Goal: Navigation & Orientation: Find specific page/section

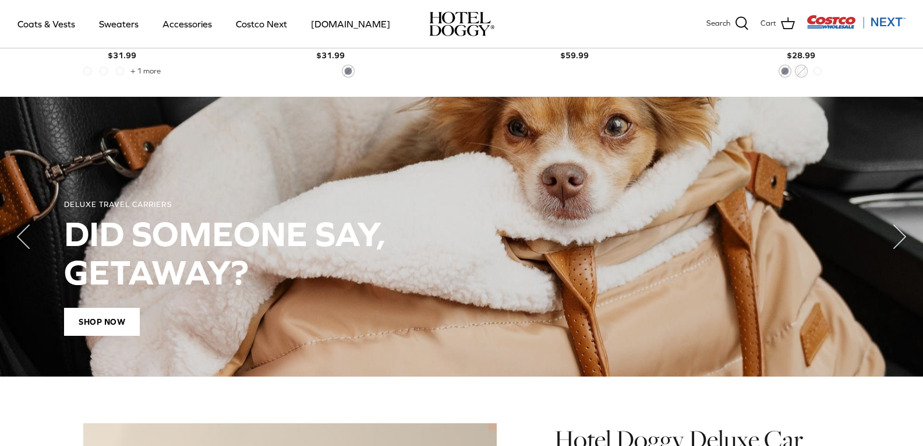
scroll to position [816, 0]
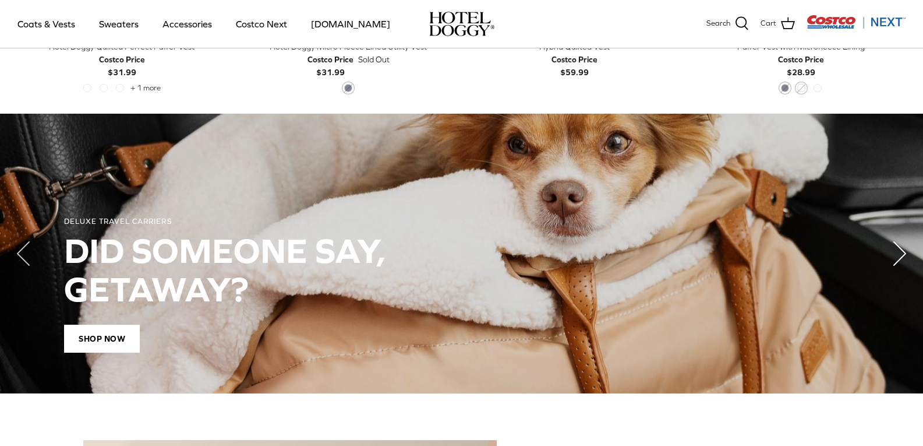
click at [892, 262] on icon "Right" at bounding box center [900, 253] width 47 height 47
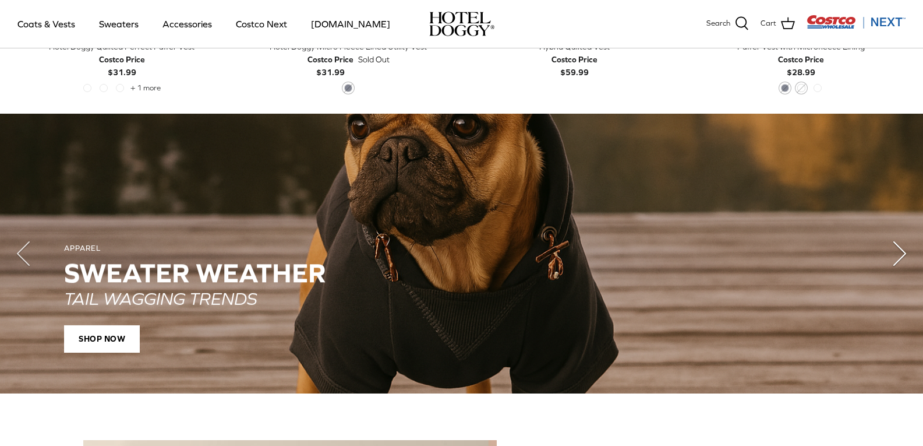
click at [893, 262] on icon "Right" at bounding box center [900, 253] width 47 height 47
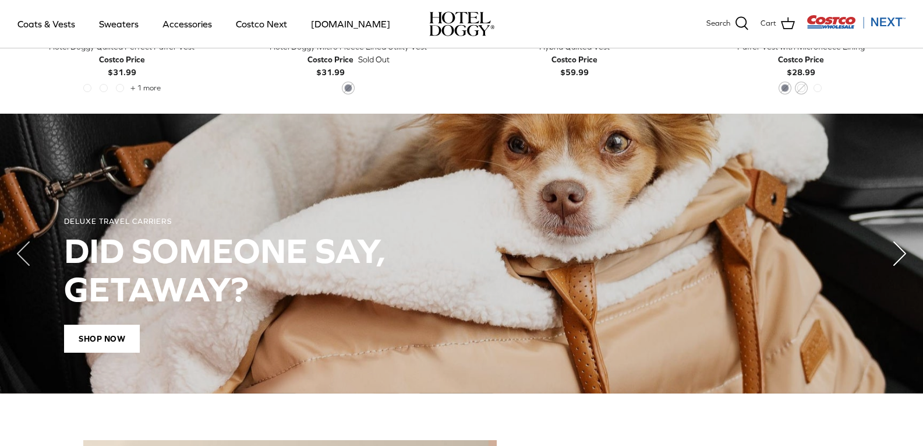
click at [893, 262] on icon "Right" at bounding box center [900, 253] width 47 height 47
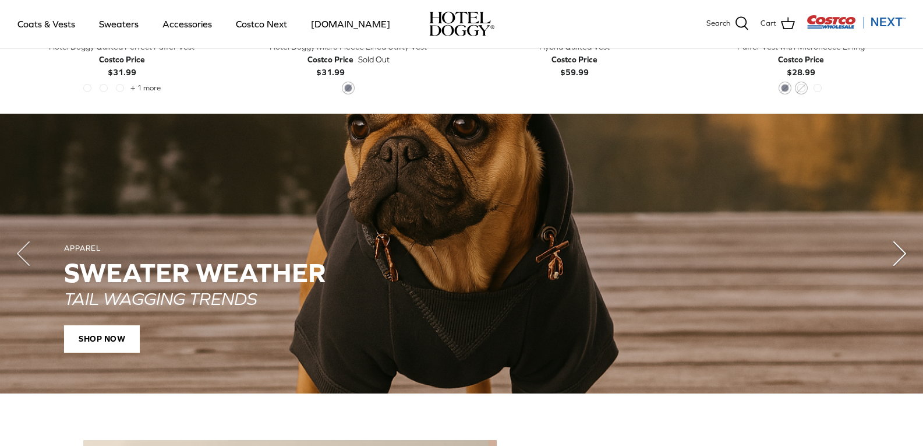
click at [893, 262] on icon "Right" at bounding box center [900, 253] width 47 height 47
click at [906, 258] on icon "Right" at bounding box center [900, 253] width 47 height 47
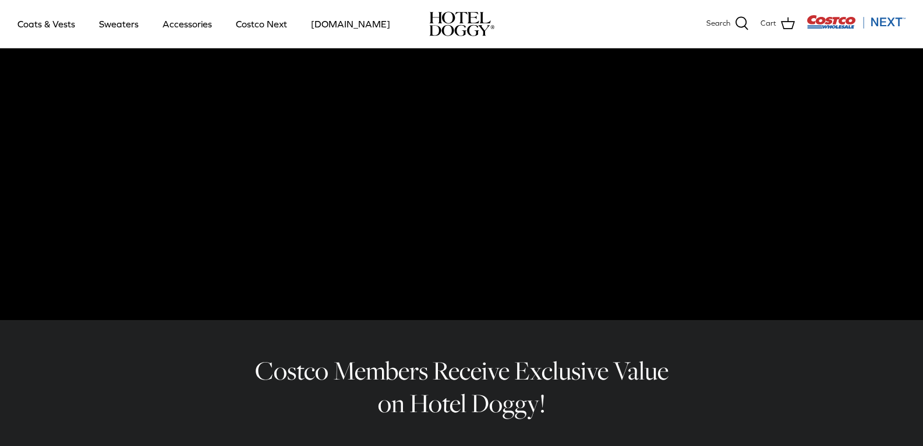
scroll to position [0, 0]
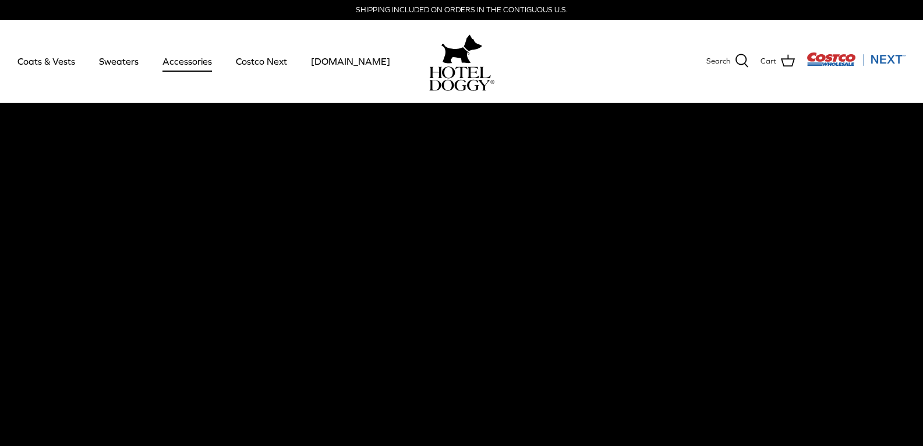
click at [198, 65] on link "Accessories" at bounding box center [187, 61] width 70 height 40
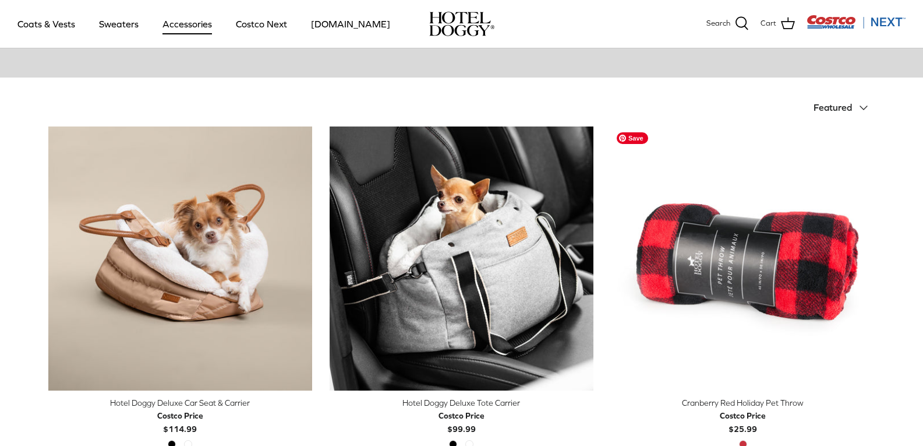
scroll to position [466, 0]
